Goal: Transaction & Acquisition: Purchase product/service

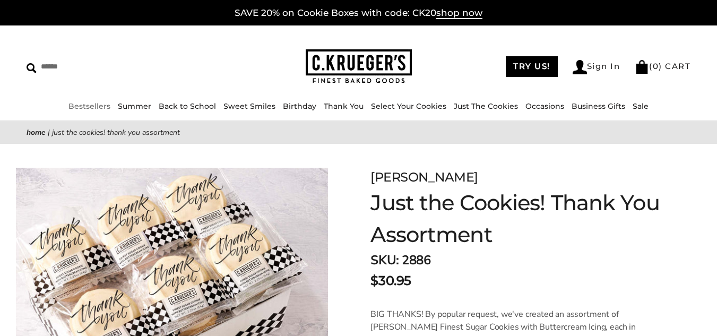
click at [68, 105] on link "Bestsellers" at bounding box center [89, 106] width 42 height 10
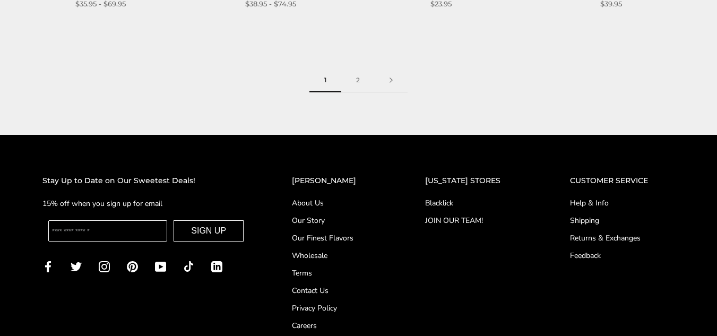
scroll to position [1437, 0]
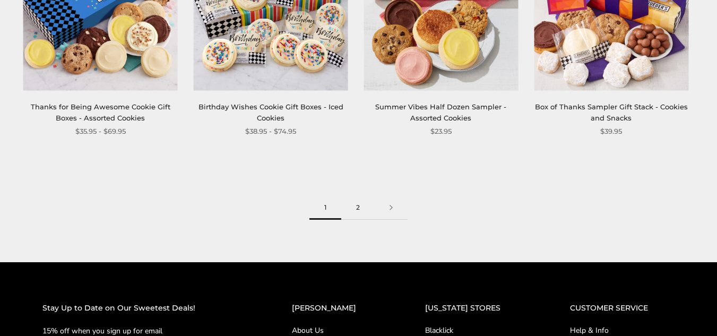
click at [356, 208] on link "2" at bounding box center [357, 208] width 33 height 24
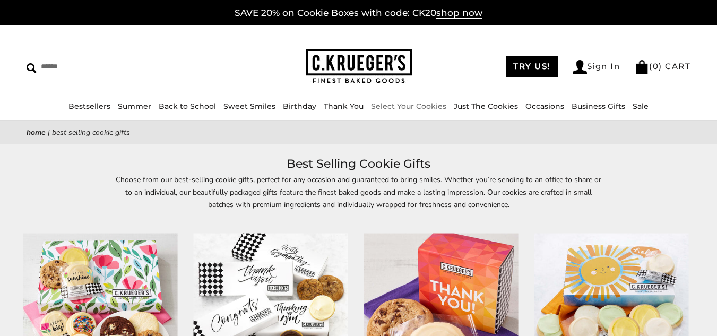
click at [402, 106] on link "Select Your Cookies" at bounding box center [408, 106] width 75 height 10
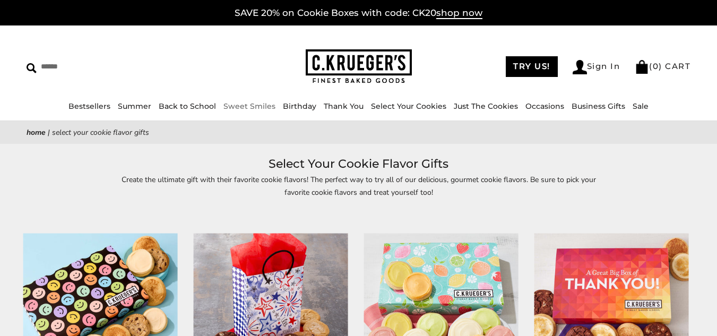
click at [265, 105] on link "Sweet Smiles" at bounding box center [250, 106] width 52 height 10
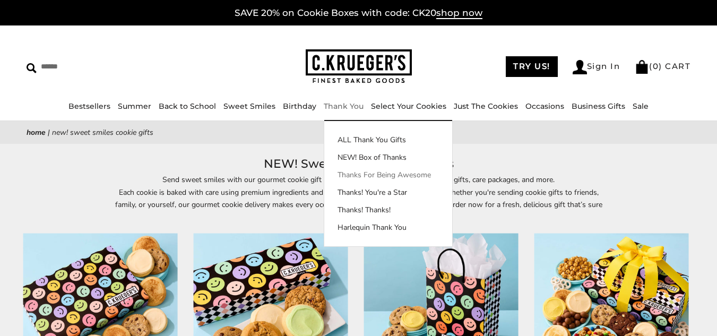
click at [362, 170] on link "Thanks For Being Awesome" at bounding box center [388, 174] width 128 height 11
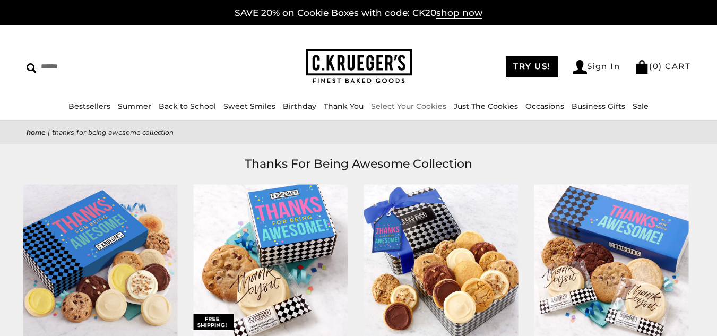
click at [393, 105] on link "Select Your Cookies" at bounding box center [408, 106] width 75 height 10
